Goal: Find specific page/section: Find specific page/section

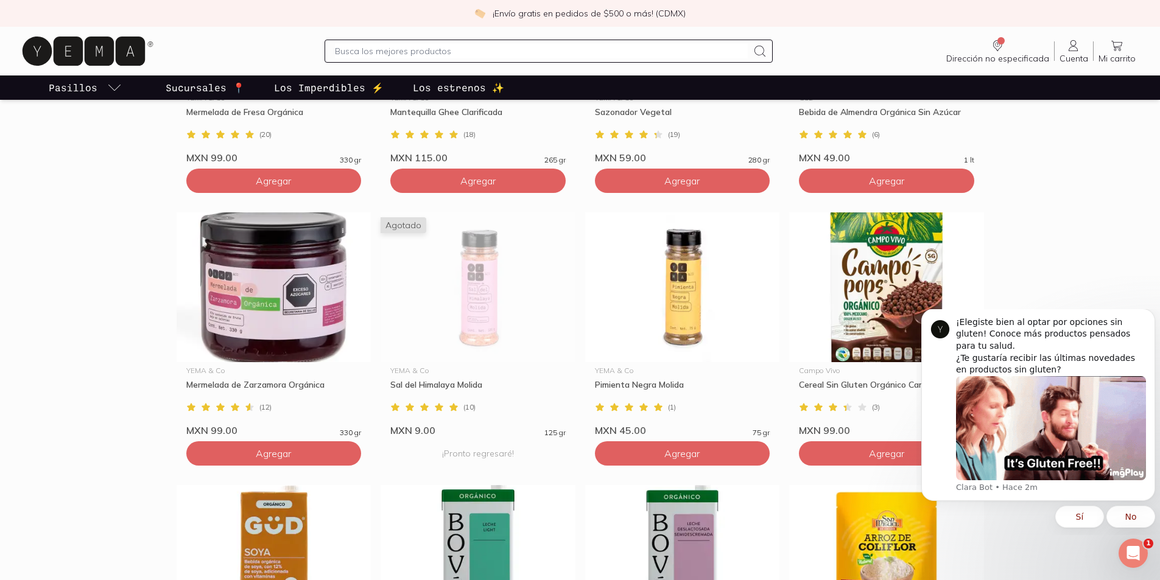
scroll to position [3725, 0]
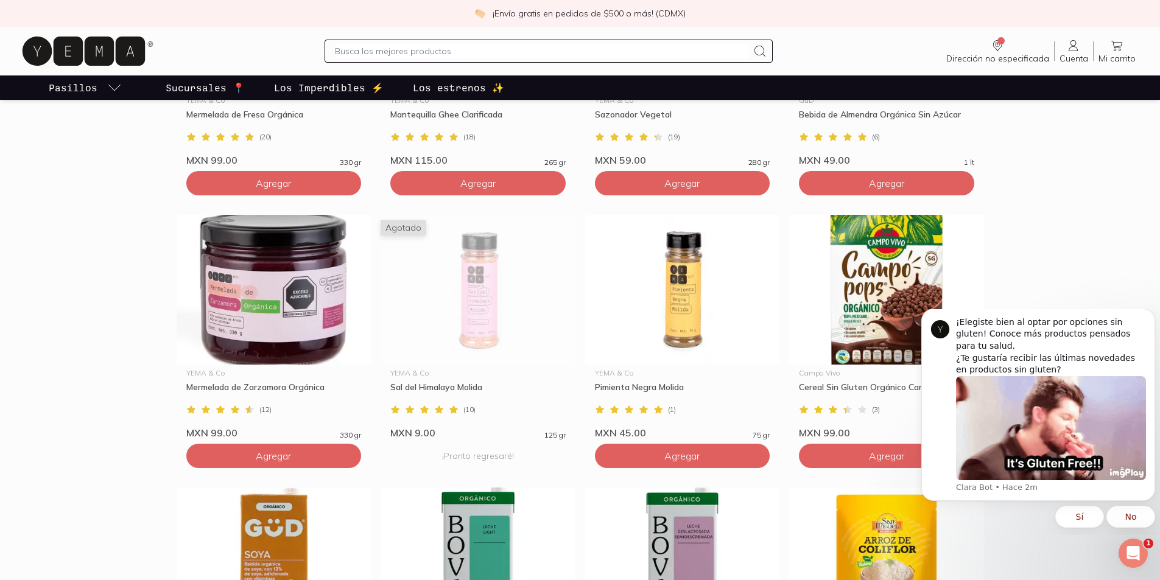
click at [92, 83] on p "Pasillos" at bounding box center [73, 87] width 49 height 15
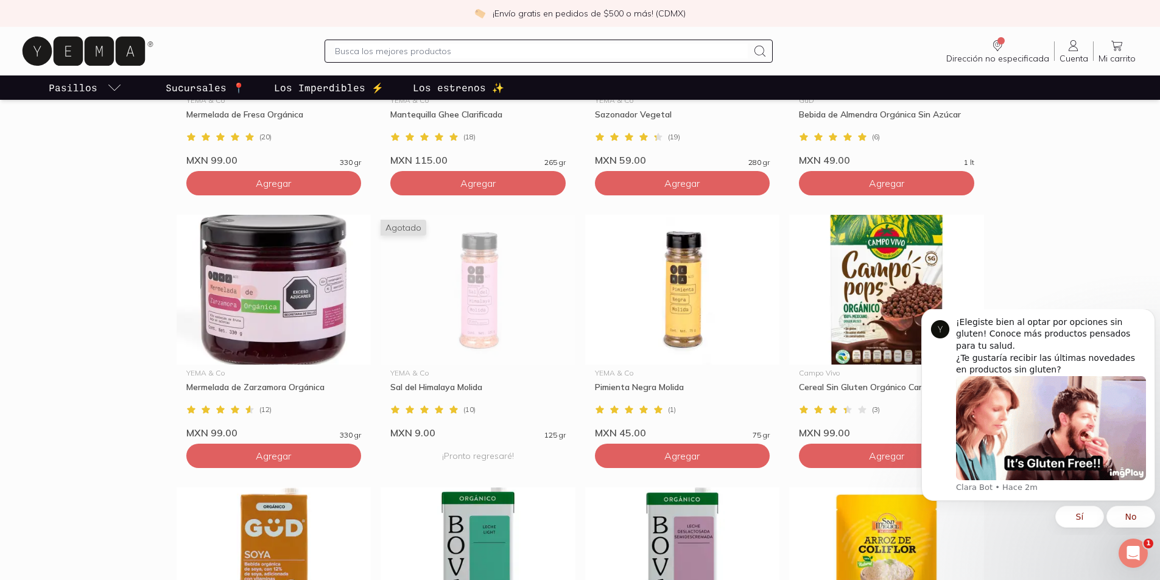
click at [114, 88] on icon "pasillo-todos-link" at bounding box center [114, 87] width 15 height 15
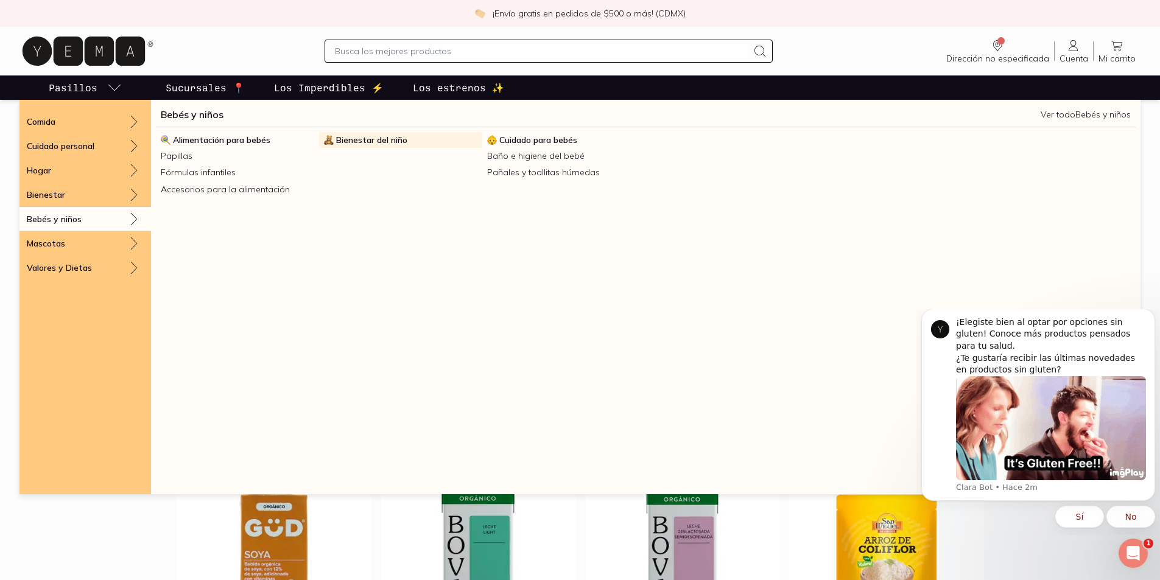
click at [345, 143] on span "Bienestar del niño" at bounding box center [371, 140] width 71 height 11
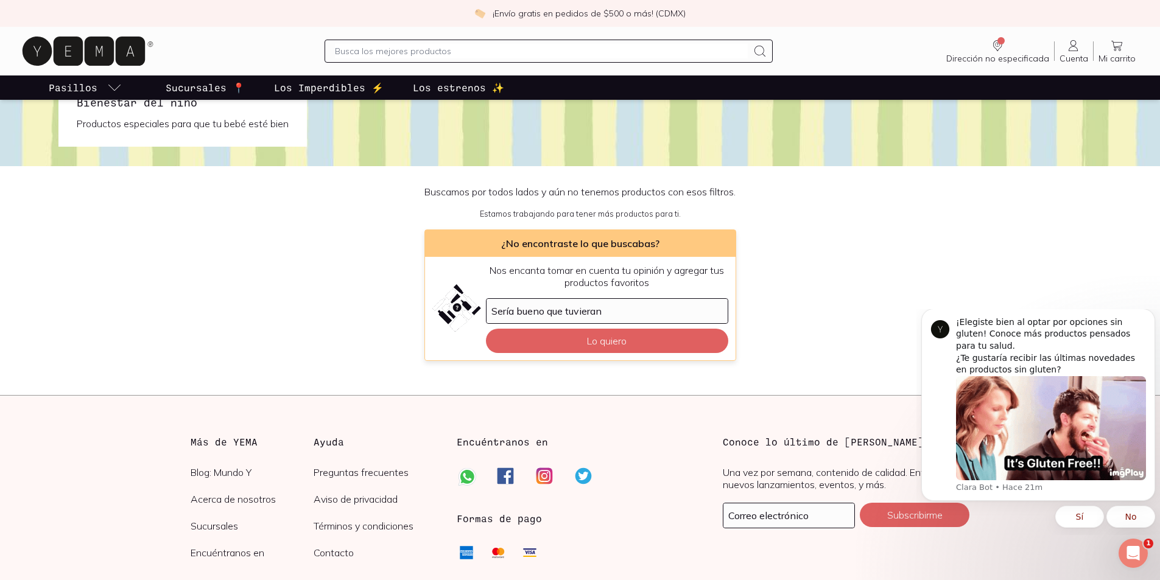
scroll to position [61, 0]
